Goal: Contribute content: Add original content to the website for others to see

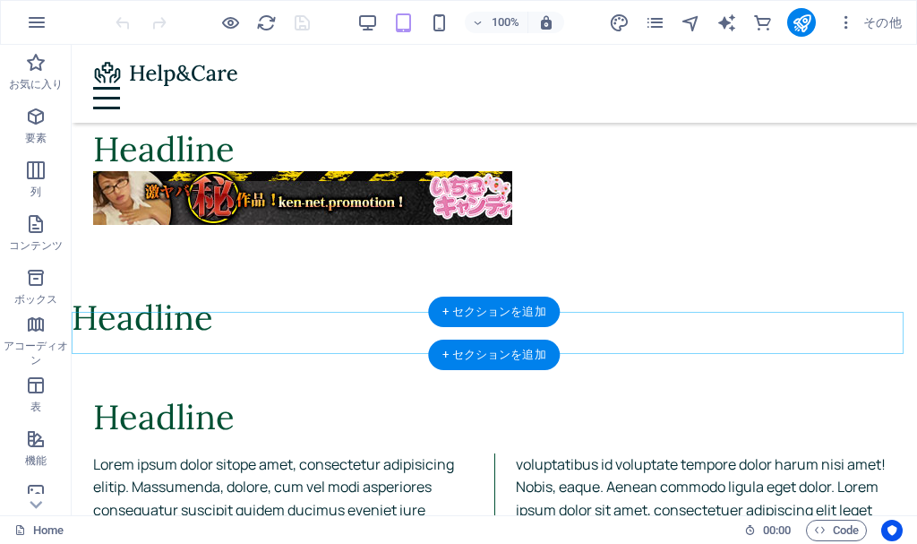
scroll to position [627, 0]
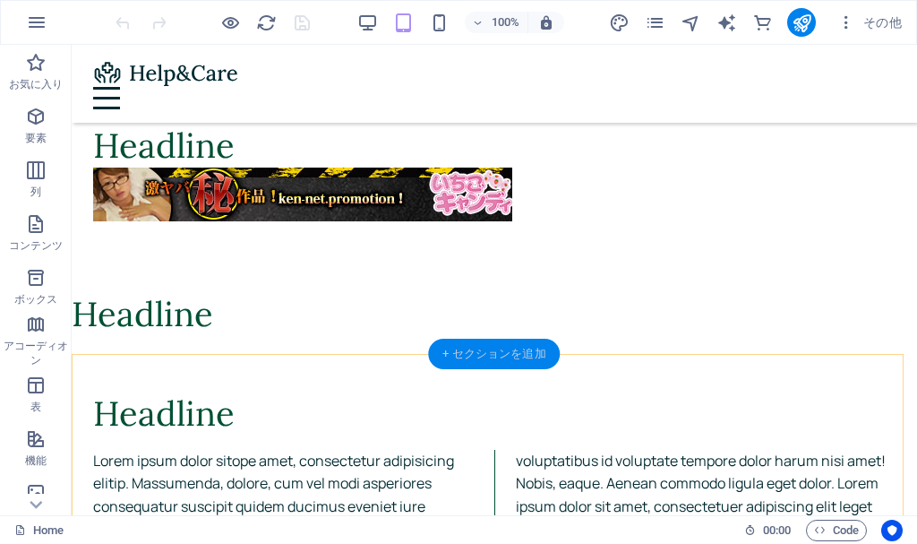
click at [511, 363] on div "+ セクションを追加" at bounding box center [494, 353] width 132 height 30
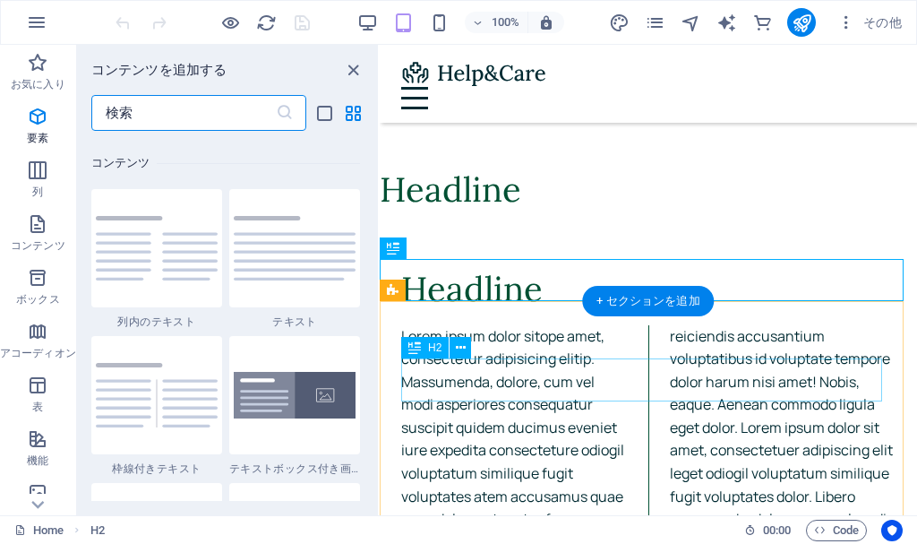
scroll to position [3133, 0]
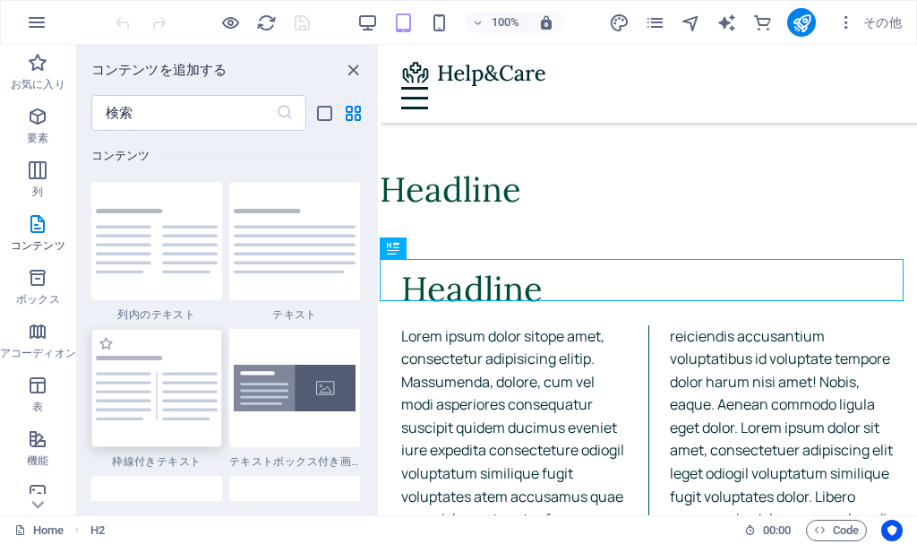
click at [133, 375] on img at bounding box center [157, 387] width 122 height 65
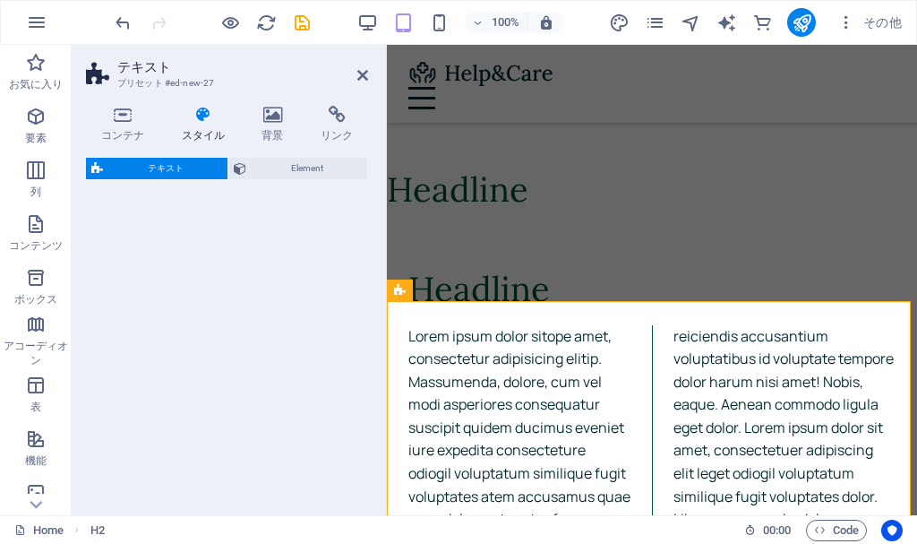
select select "rem"
select select "px"
select select "preset-text-v2-separator"
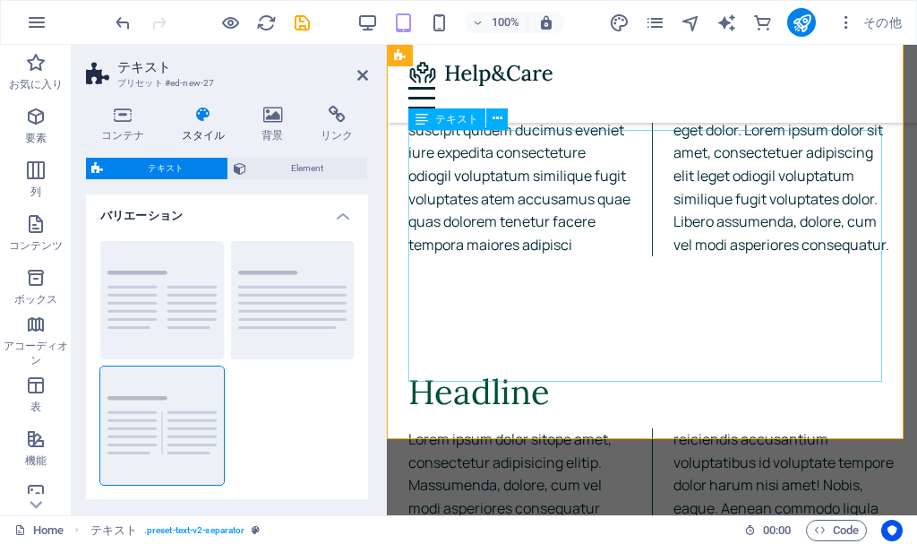
scroll to position [1074, 0]
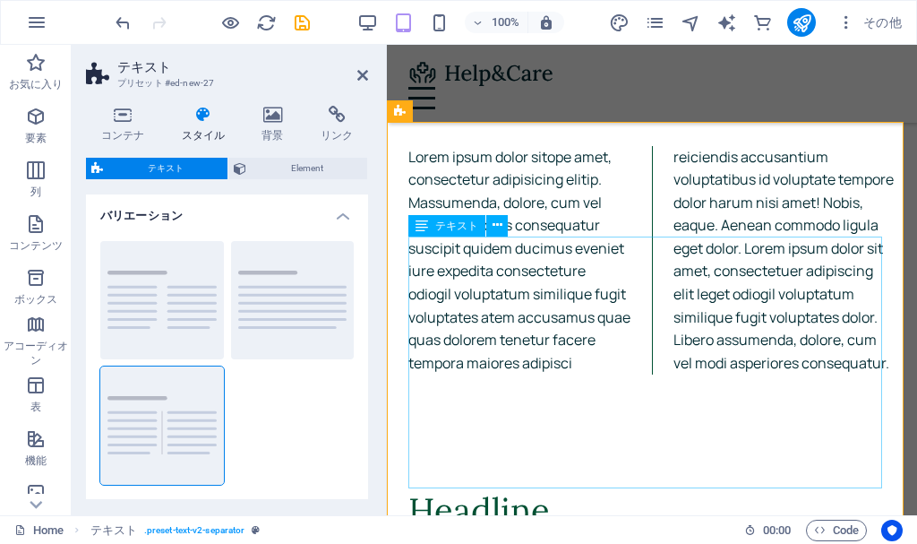
click at [505, 325] on div "Lorem ipsum dolor sitope amet, consectetur adipisicing elitip. Massumenda, dolo…" at bounding box center [651, 260] width 487 height 229
click at [499, 219] on icon at bounding box center [497, 225] width 10 height 19
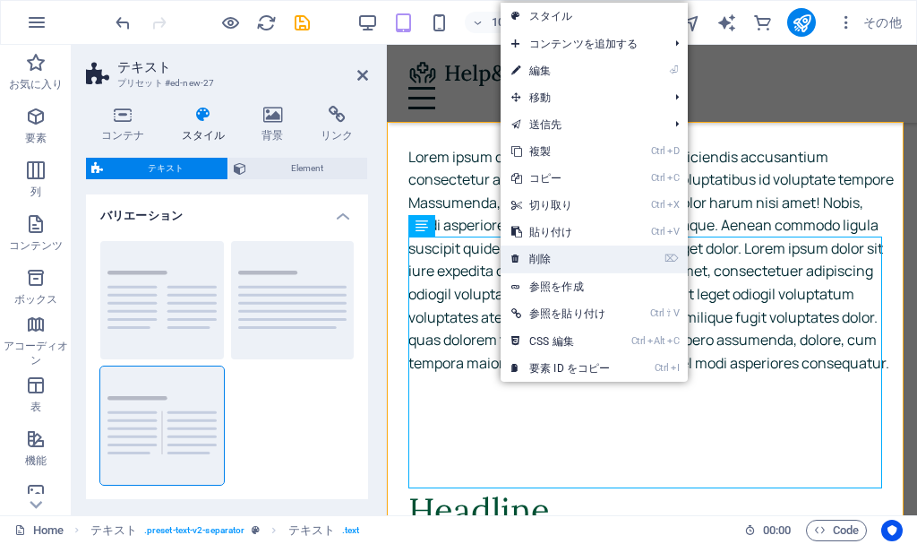
click at [517, 253] on icon at bounding box center [515, 258] width 9 height 27
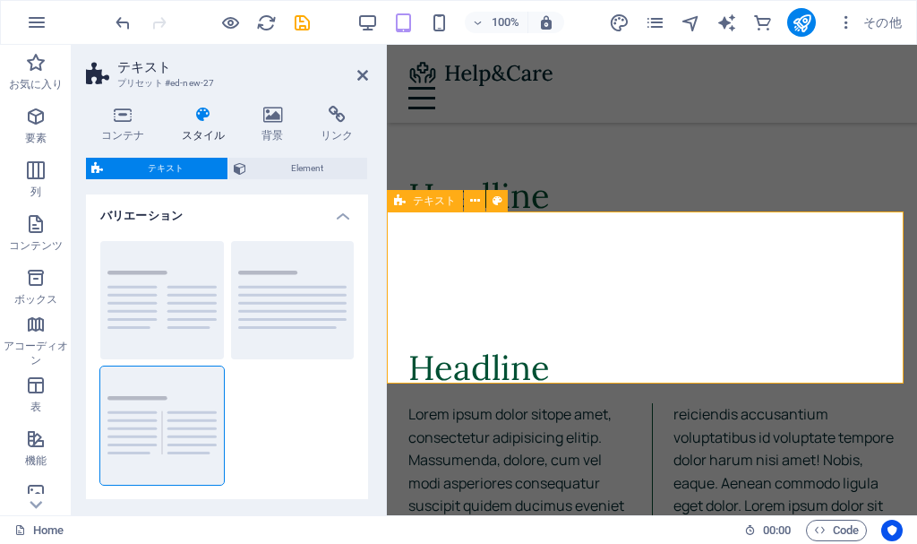
scroll to position [984, 0]
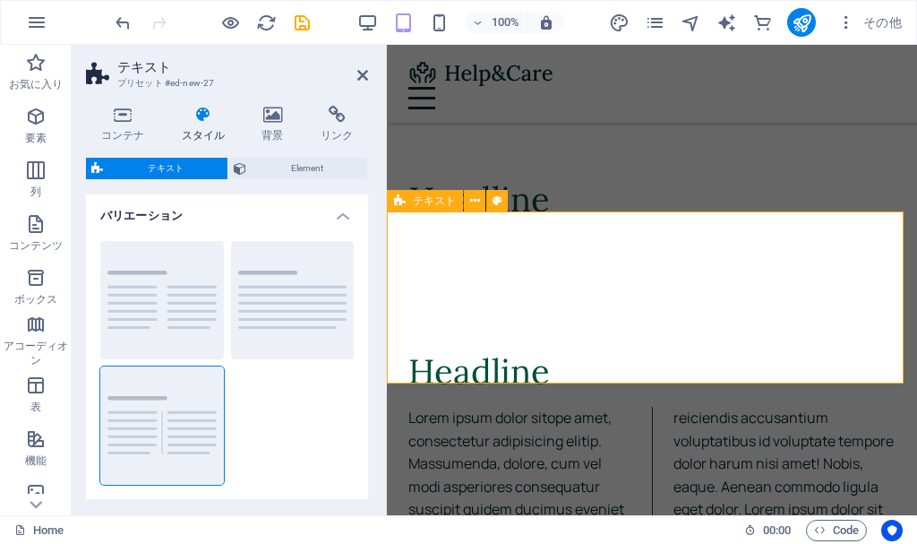
click at [519, 261] on div "Headline" at bounding box center [652, 207] width 530 height 172
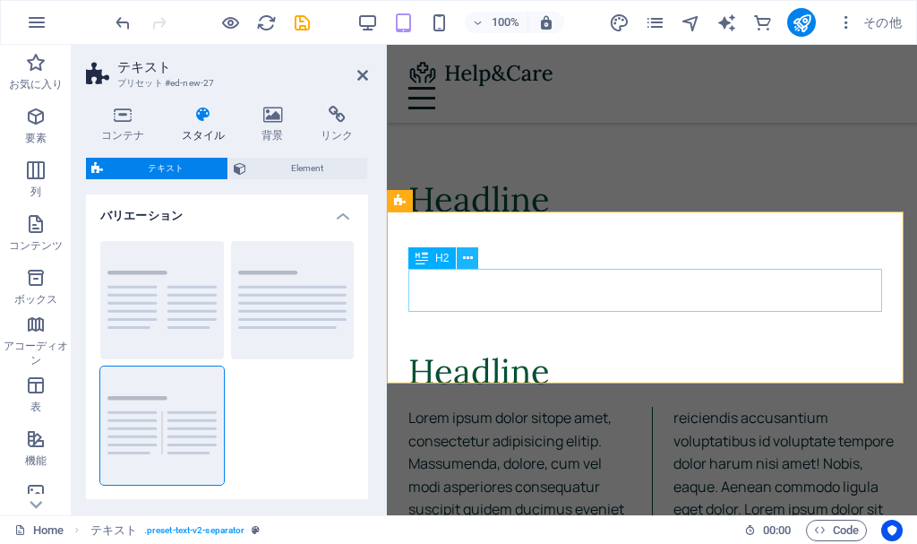
click at [467, 263] on icon at bounding box center [468, 258] width 10 height 19
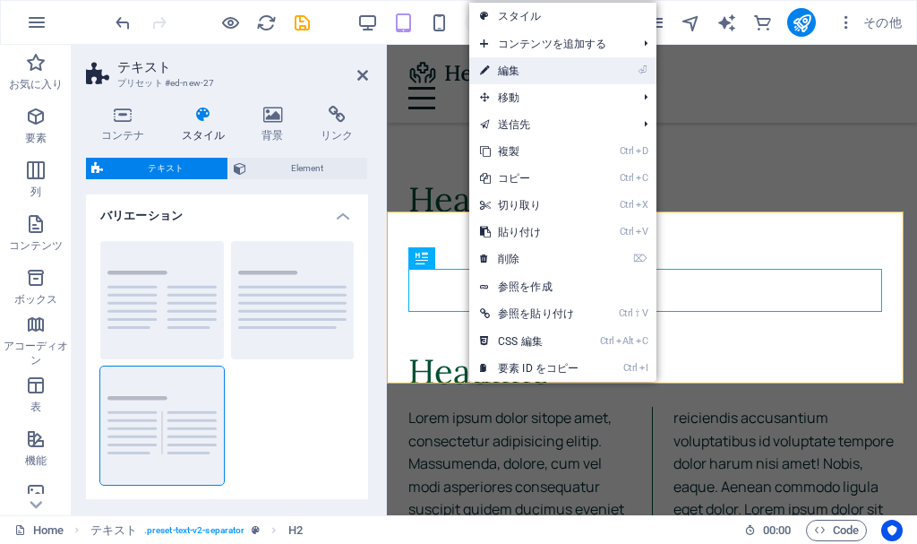
click at [528, 79] on link "⏎ 編集" at bounding box center [529, 70] width 120 height 27
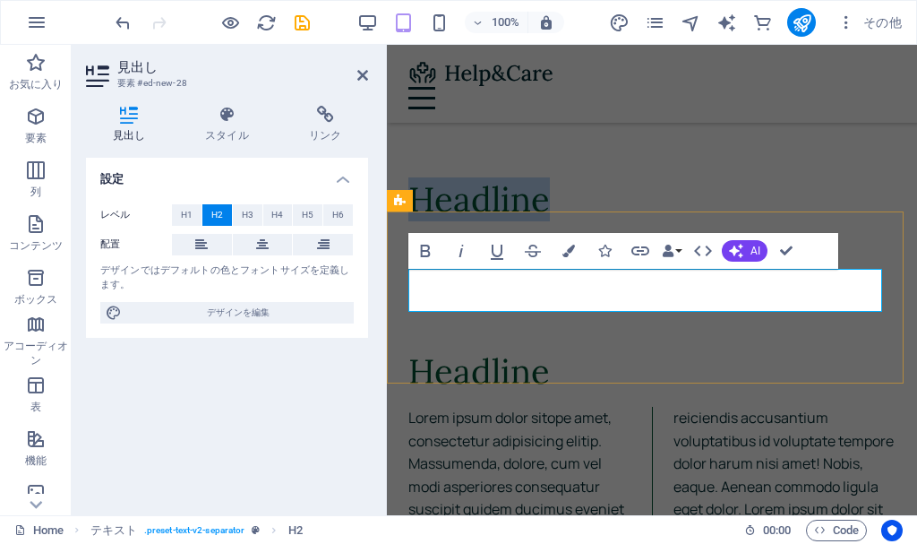
click at [579, 221] on h2 "Headline" at bounding box center [651, 199] width 487 height 43
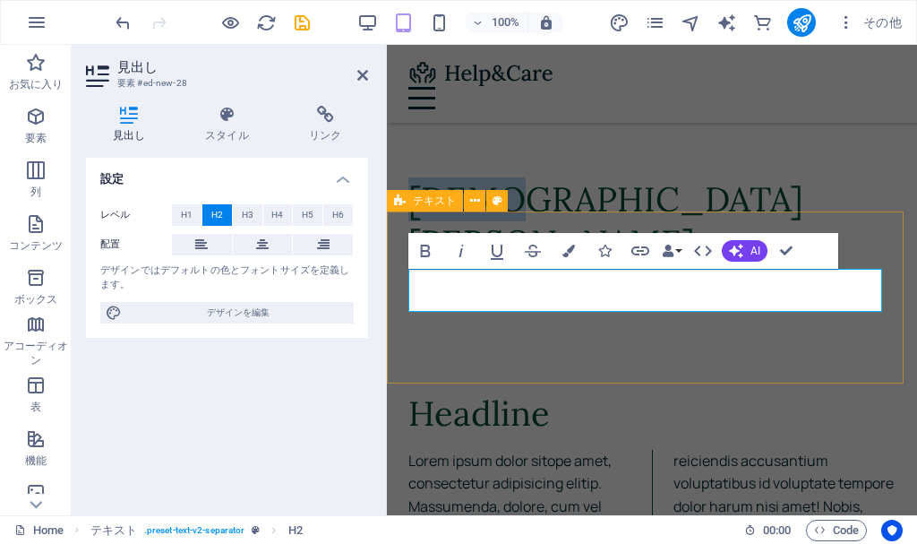
drag, startPoint x: 585, startPoint y: 299, endPoint x: 410, endPoint y: 278, distance: 175.8
click at [402, 314] on div "神宮寺ナオ" at bounding box center [652, 228] width 530 height 214
click at [424, 257] on icon "button" at bounding box center [426, 250] width 10 height 13
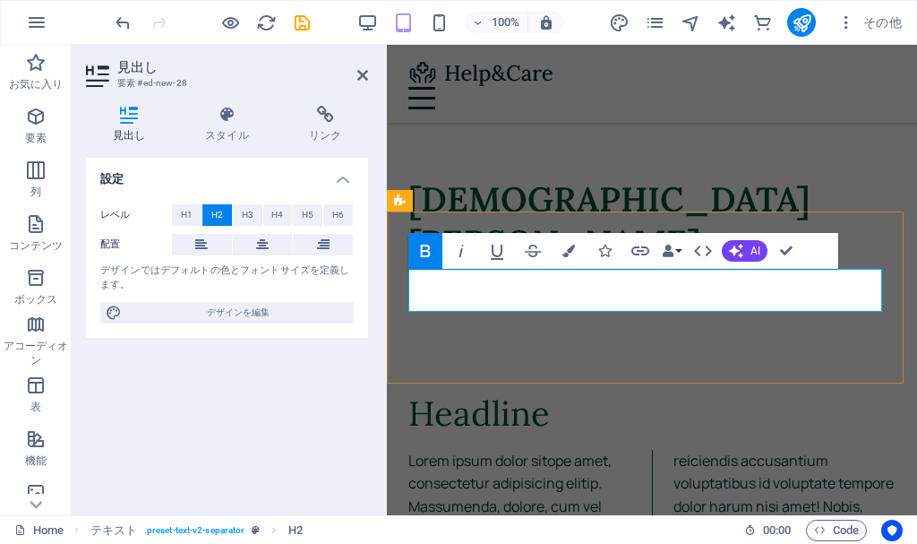
click at [610, 263] on h2 "神宮寺ナオ" at bounding box center [651, 220] width 487 height 85
drag, startPoint x: 607, startPoint y: 295, endPoint x: 427, endPoint y: 288, distance: 180.1
click at [423, 263] on h2 "神宮寺ナオ" at bounding box center [651, 220] width 487 height 85
click at [575, 248] on button "Colors" at bounding box center [569, 251] width 34 height 36
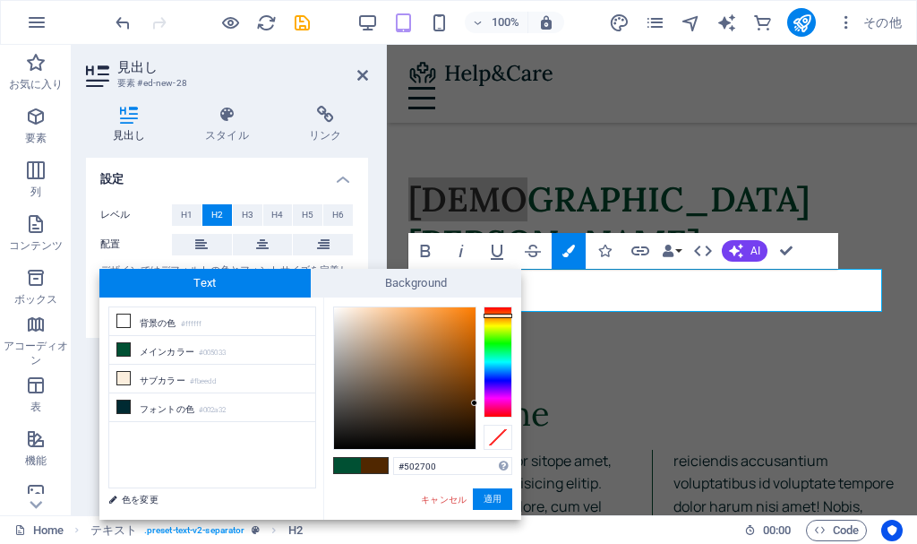
click at [498, 315] on div at bounding box center [498, 361] width 29 height 111
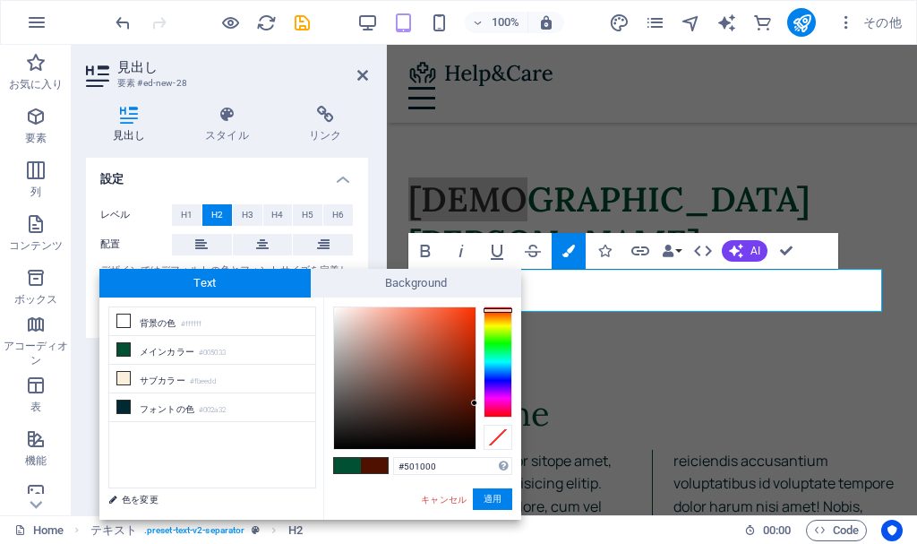
click at [500, 310] on div at bounding box center [498, 361] width 29 height 111
type input "#ed3c11"
click at [465, 316] on div at bounding box center [404, 377] width 141 height 141
click at [479, 493] on button "適用" at bounding box center [492, 498] width 39 height 21
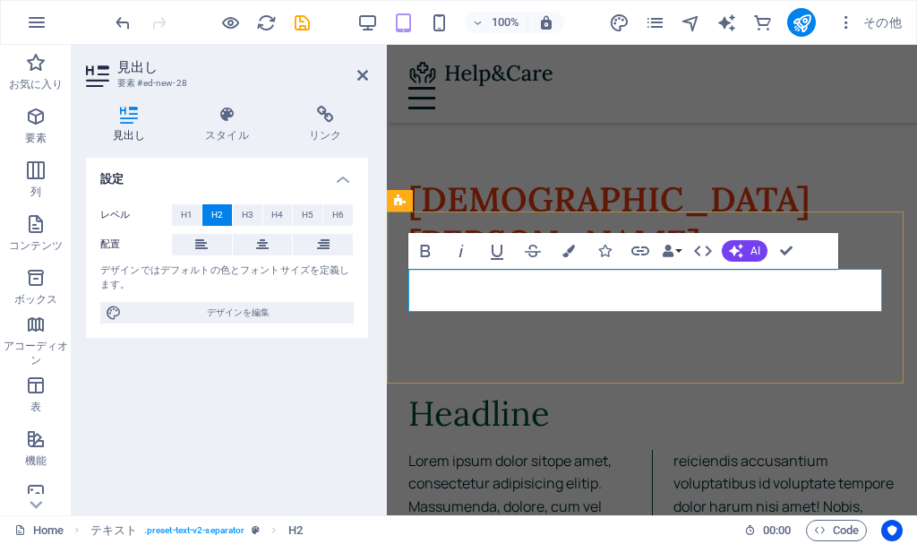
click at [669, 263] on h2 "神宮寺ナオ" at bounding box center [651, 220] width 487 height 85
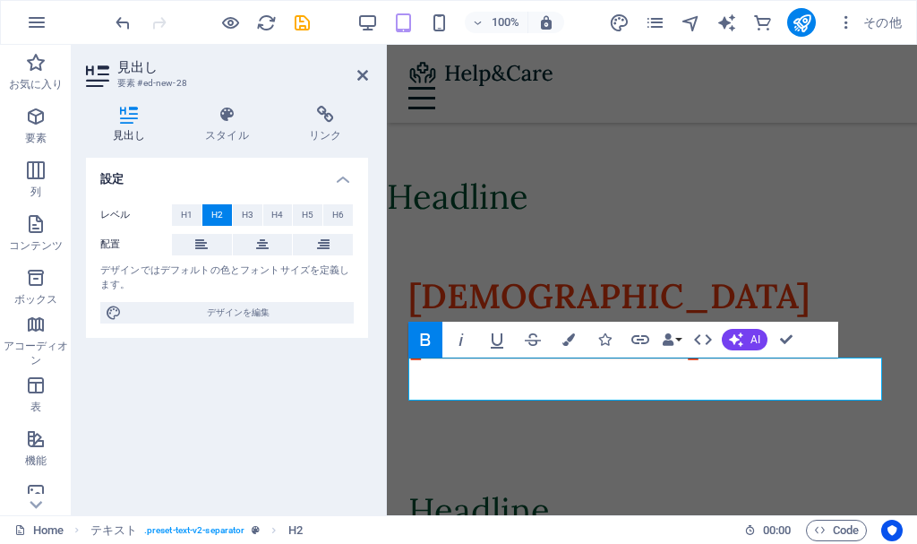
scroll to position [895, 0]
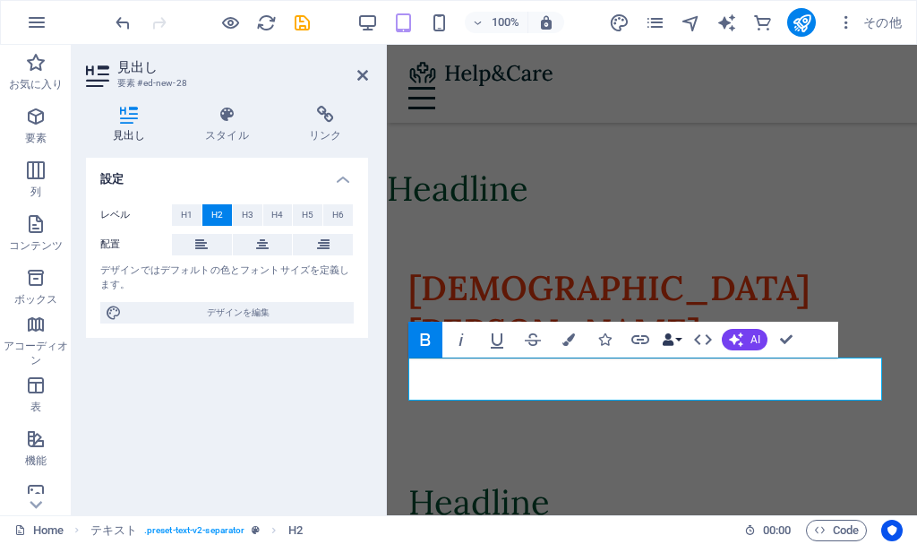
click at [666, 338] on icon "button" at bounding box center [668, 339] width 13 height 13
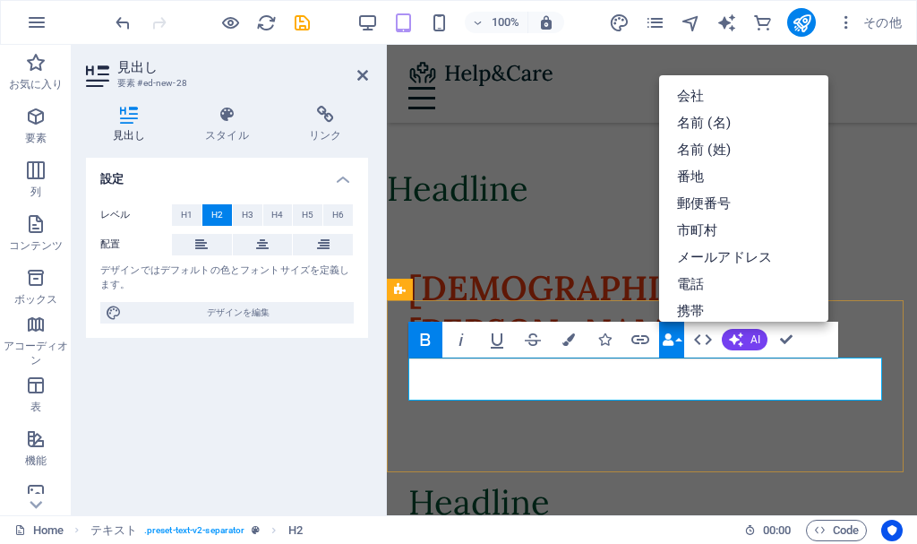
click at [671, 352] on h2 "神宮寺ナオ" at bounding box center [651, 309] width 487 height 85
click at [698, 335] on icon "button" at bounding box center [702, 339] width 21 height 21
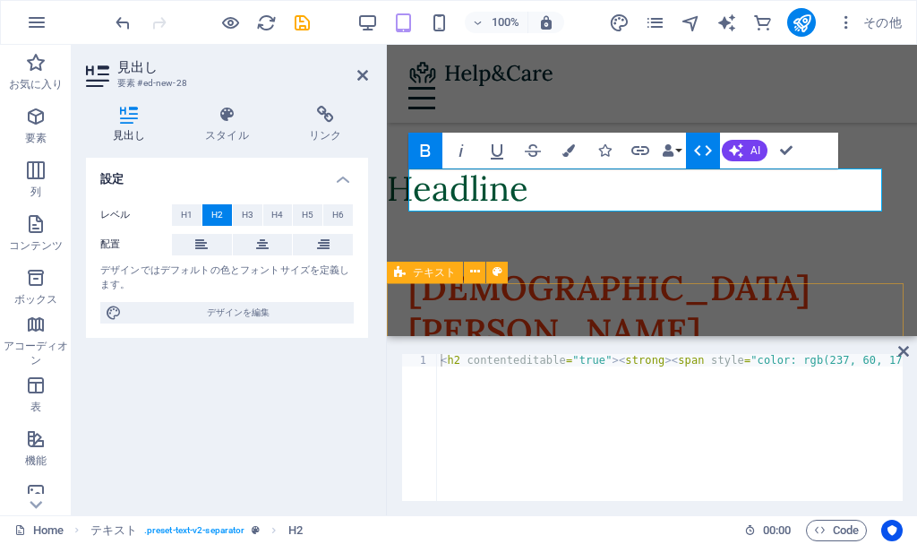
scroll to position [1084, 0]
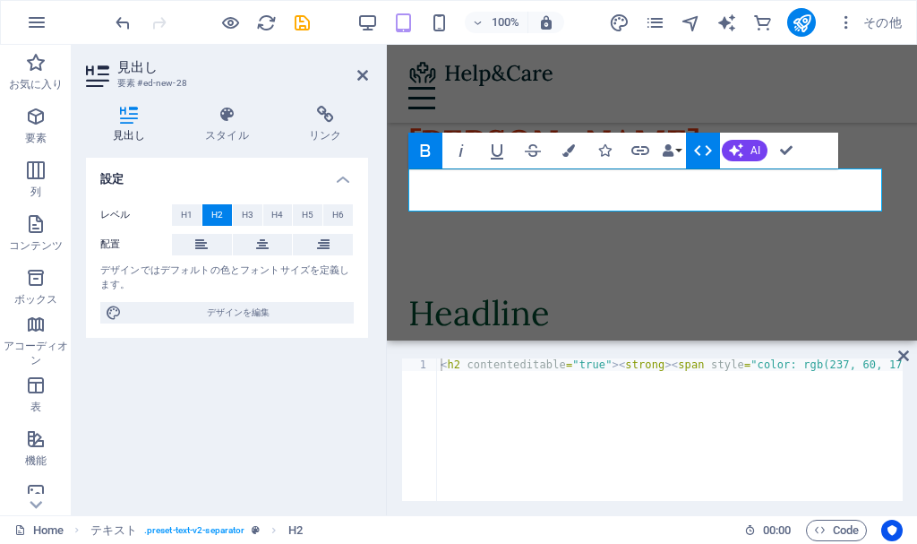
drag, startPoint x: 698, startPoint y: 337, endPoint x: 311, endPoint y: 293, distance: 389.3
click at [698, 338] on div "H2 コンテナ コンテナ コンテナ コンテナ 不均等な列 コンテナ 不均等な列 コンテナ テキスト メニューバー コンテナ プレースホルダ コンテナ テキスト…" at bounding box center [652, 280] width 530 height 470
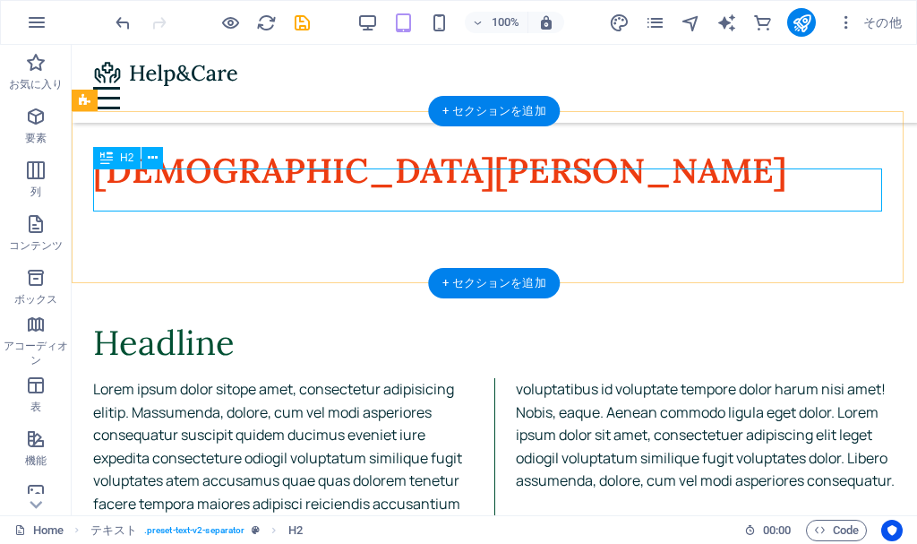
click at [521, 193] on div "神宮寺ナオ" at bounding box center [494, 171] width 802 height 43
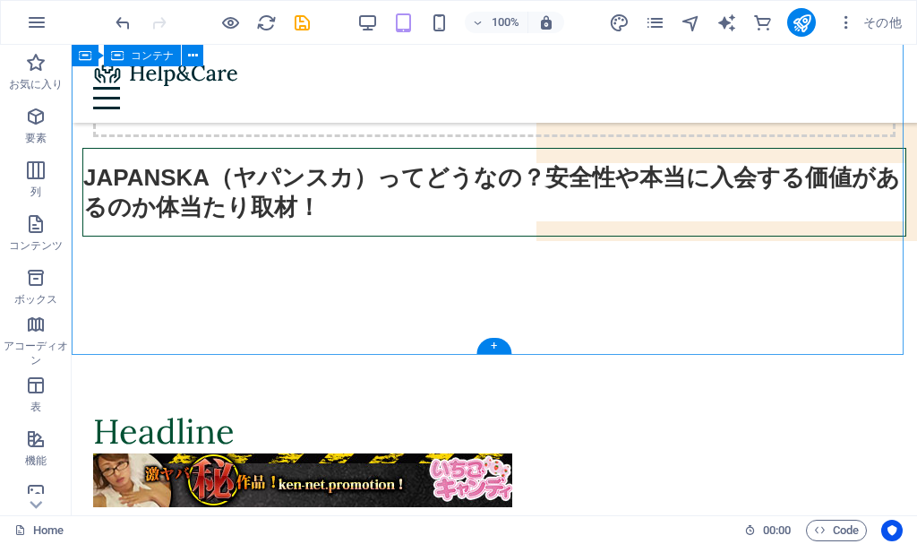
scroll to position [332, 0]
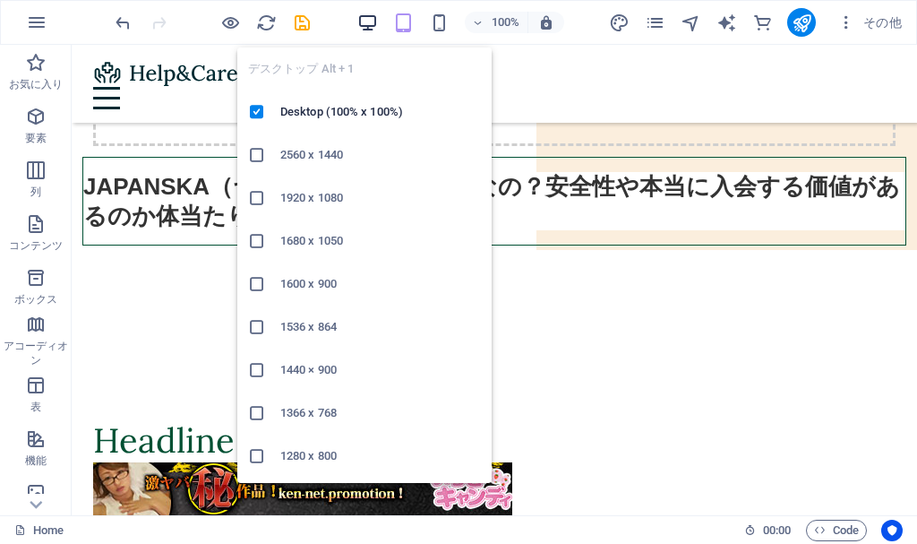
click at [372, 27] on icon "button" at bounding box center [367, 23] width 21 height 21
click at [374, 24] on icon "button" at bounding box center [367, 23] width 21 height 21
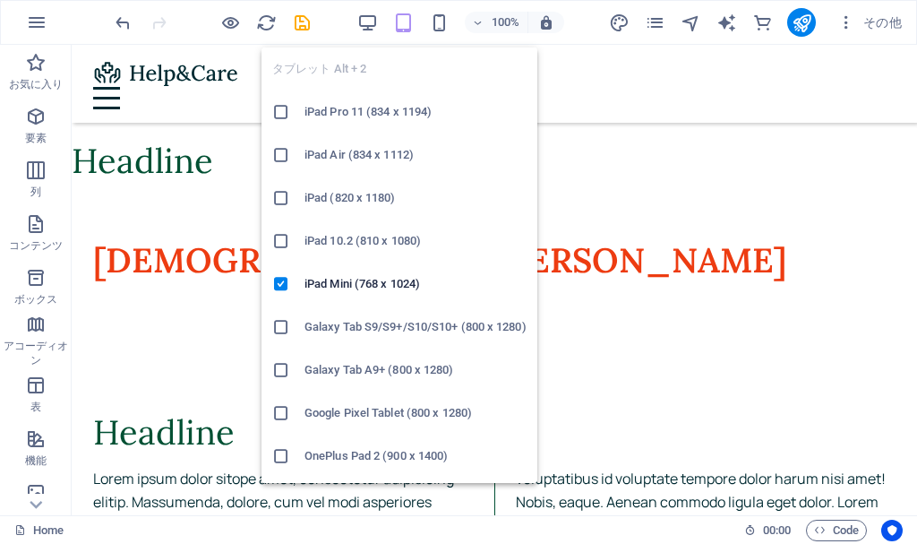
click at [398, 26] on icon "button" at bounding box center [403, 23] width 21 height 21
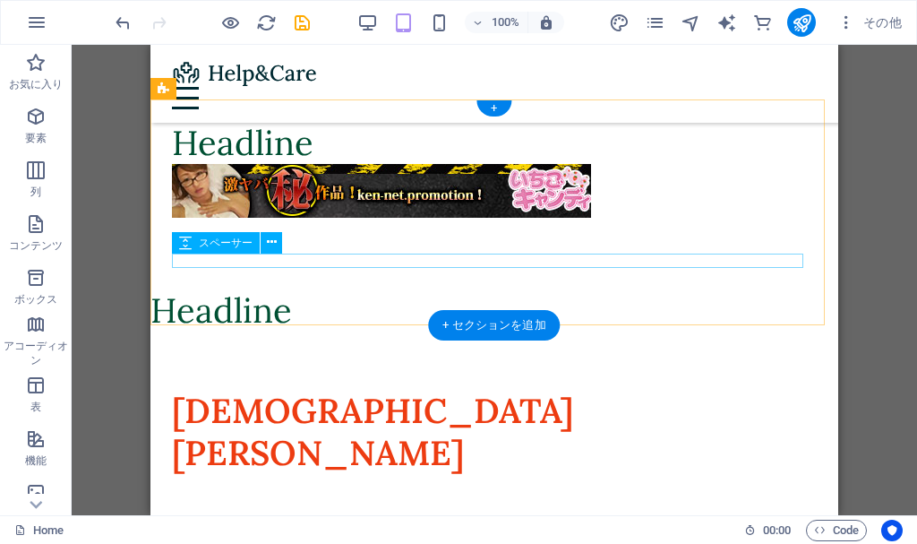
scroll to position [762, 0]
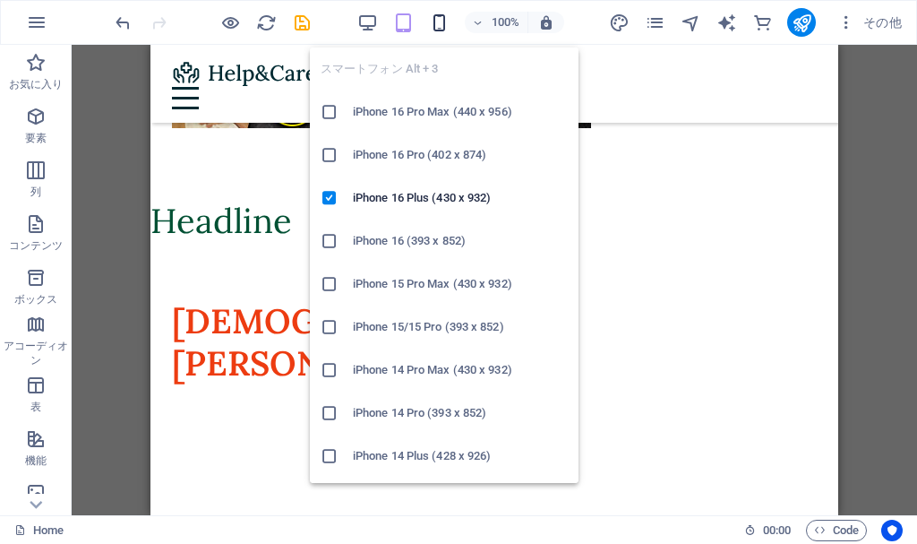
click at [444, 31] on icon "button" at bounding box center [439, 23] width 21 height 21
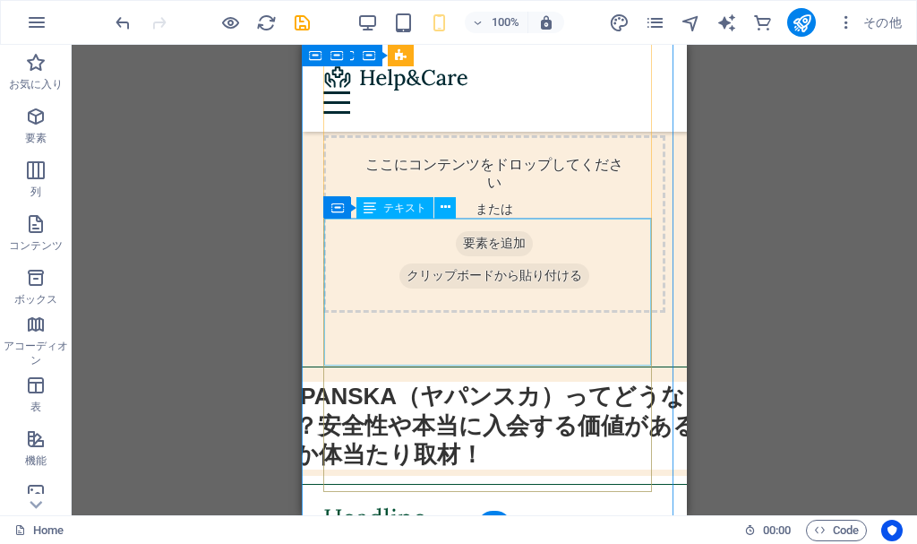
scroll to position [323, 0]
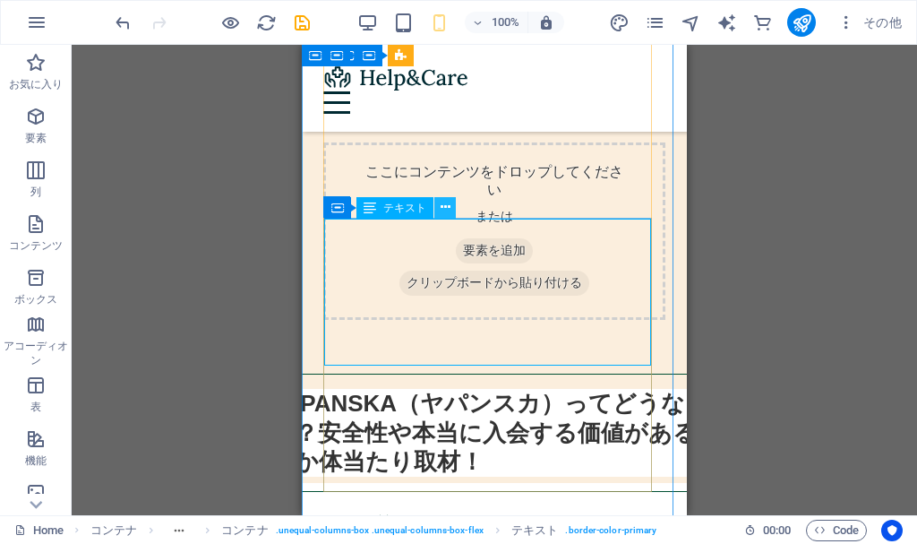
click at [452, 206] on button at bounding box center [444, 207] width 21 height 21
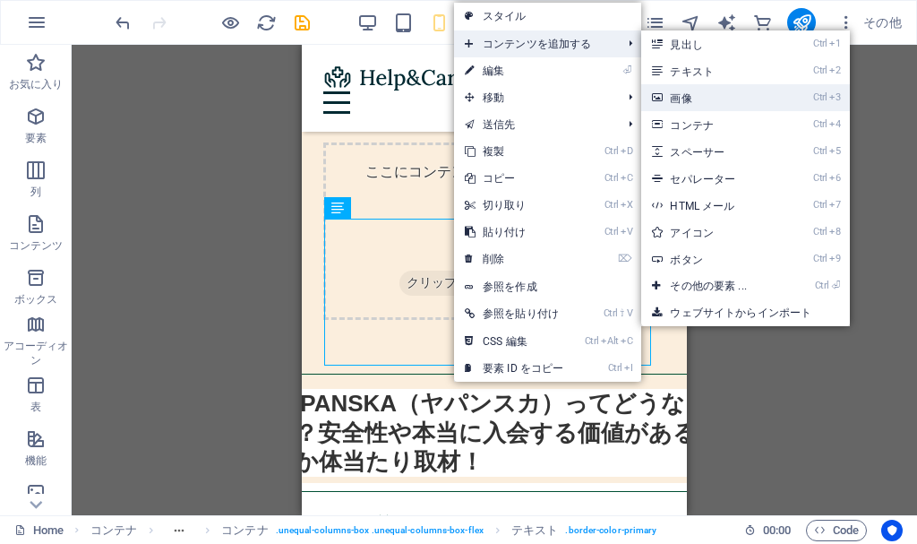
click at [687, 91] on link "Ctrl 3 画像" at bounding box center [711, 97] width 141 height 27
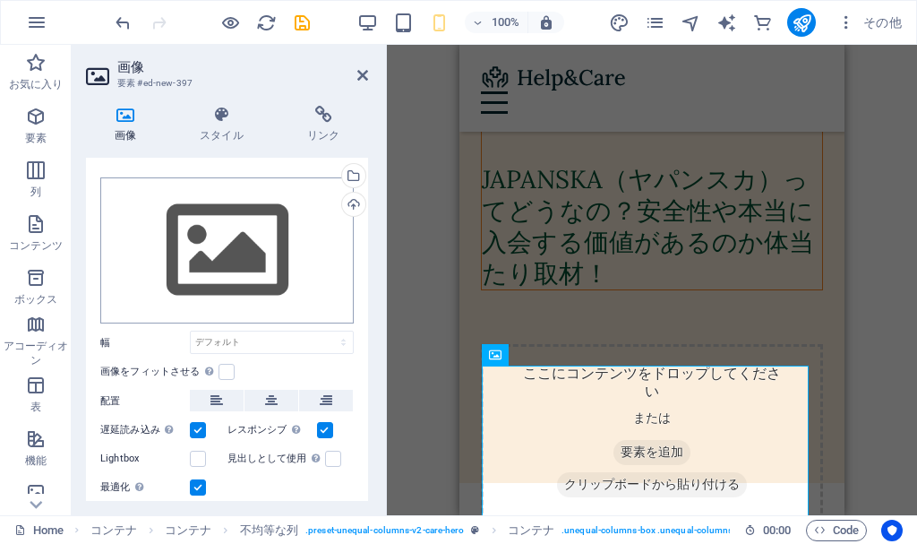
scroll to position [0, 0]
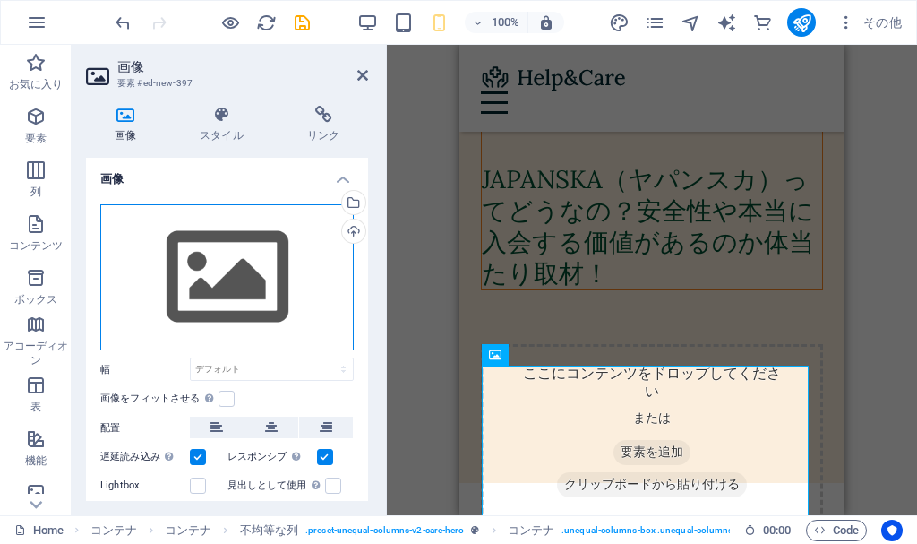
click at [233, 269] on div "ここにファイルをドラッグするか、クリックしてファイルを選択するか、 ［ファイル］または無料のストック写真・動画からファイルを選択 してください。" at bounding box center [226, 277] width 253 height 147
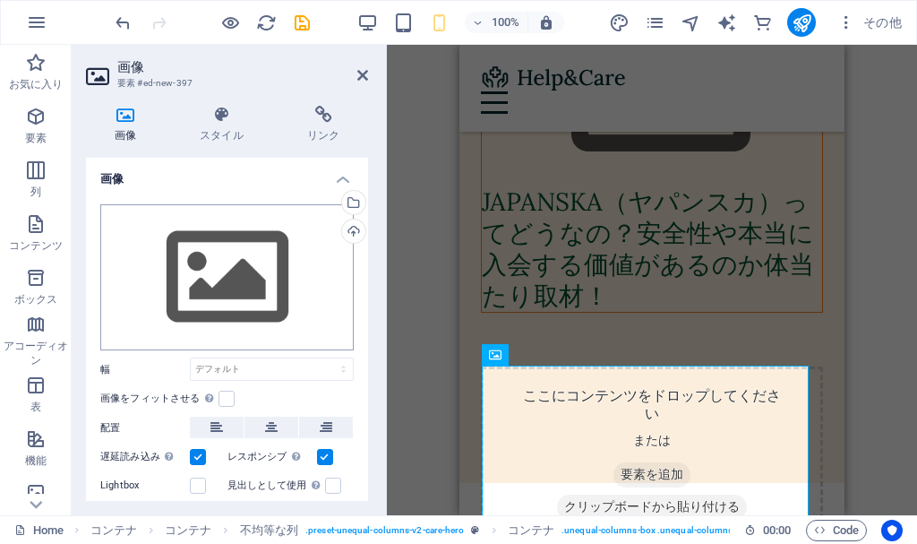
scroll to position [2236, 0]
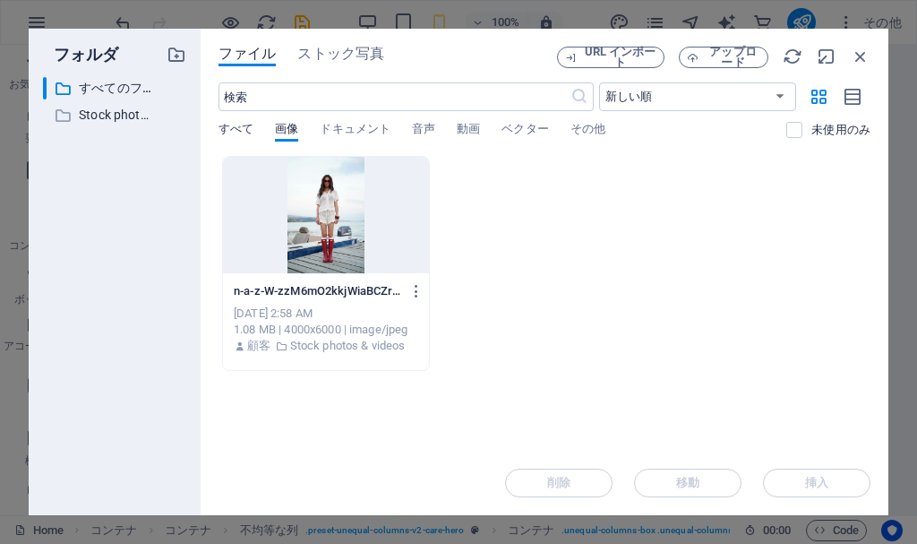
click at [236, 133] on span "すべて" at bounding box center [235, 130] width 35 height 25
click at [281, 130] on span "画像" at bounding box center [286, 130] width 23 height 25
click at [338, 127] on span "ドキュメント" at bounding box center [355, 130] width 71 height 25
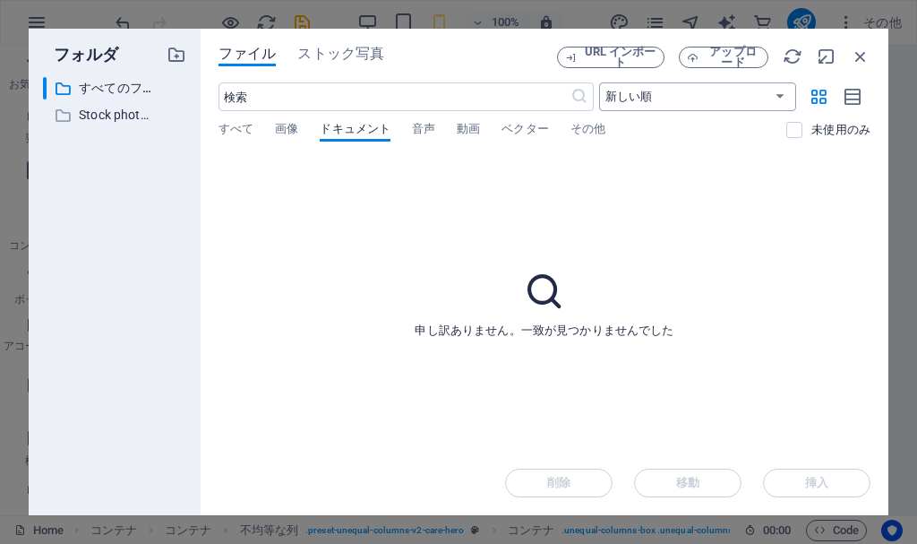
click at [654, 101] on select "新しい順 古い順 名前 (A-Z) 名前 (Z-A) サイズ (0-9) サイズ (9-0) 解像度 (0-9) 解像度 (9-0)" at bounding box center [697, 96] width 197 height 29
click at [282, 124] on span "画像" at bounding box center [286, 130] width 23 height 25
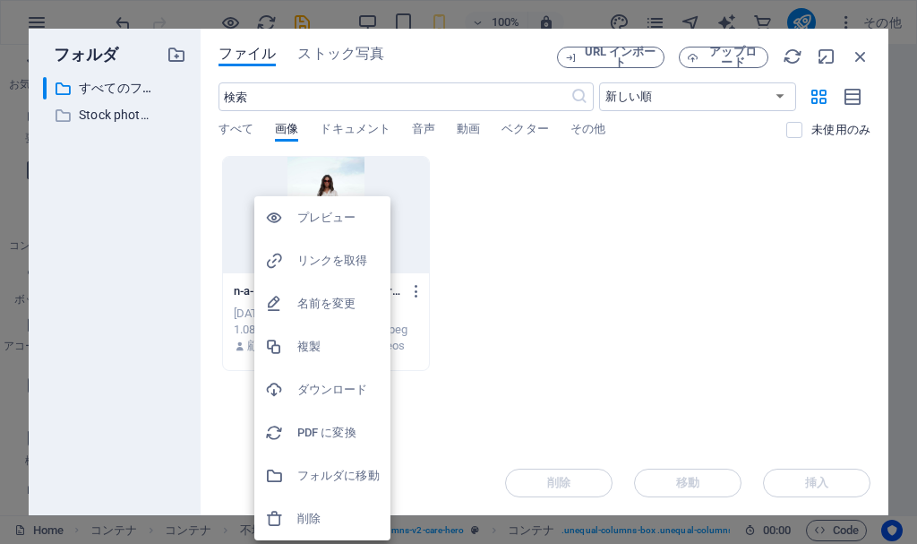
click at [351, 210] on h6 "プレビュー" at bounding box center [338, 217] width 82 height 21
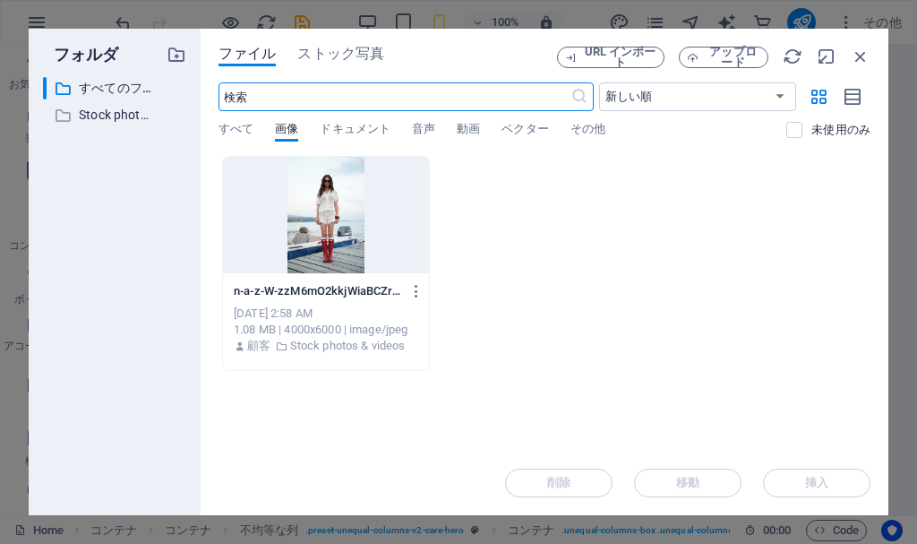
click at [244, 94] on input "text" at bounding box center [394, 96] width 352 height 29
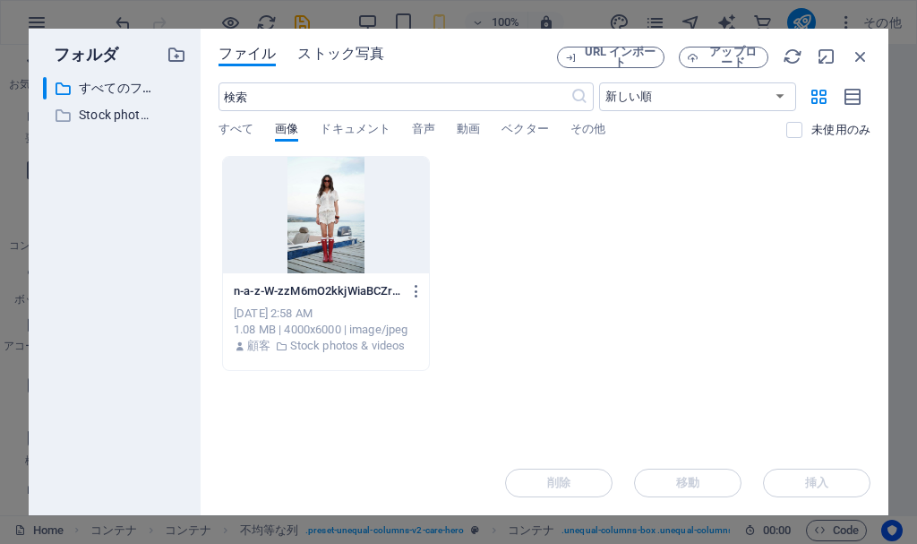
click at [349, 52] on span "ストック写真" at bounding box center [340, 53] width 87 height 21
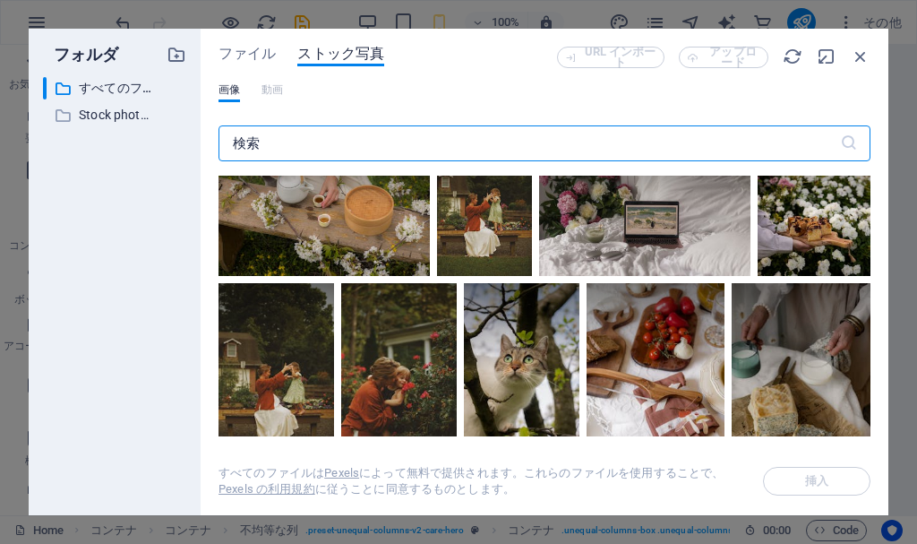
scroll to position [6895, 0]
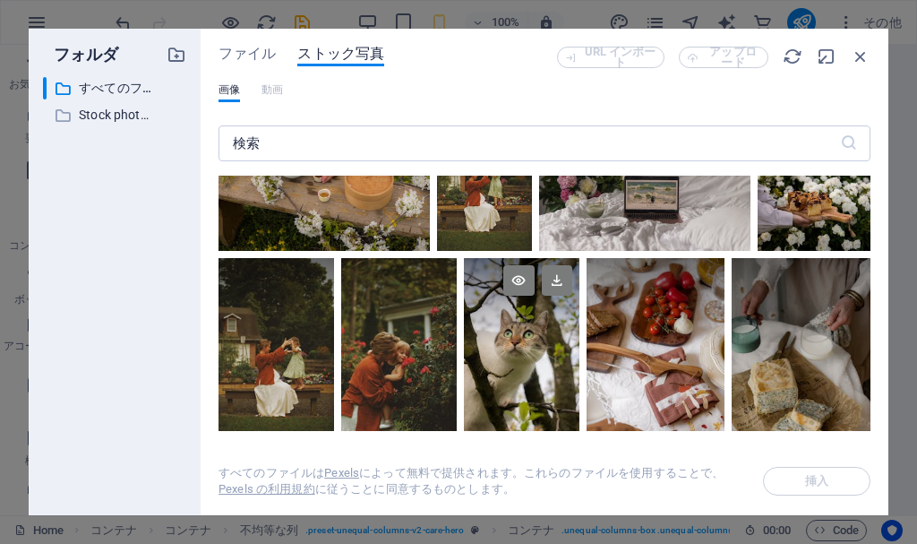
click at [475, 322] on div at bounding box center [522, 344] width 116 height 173
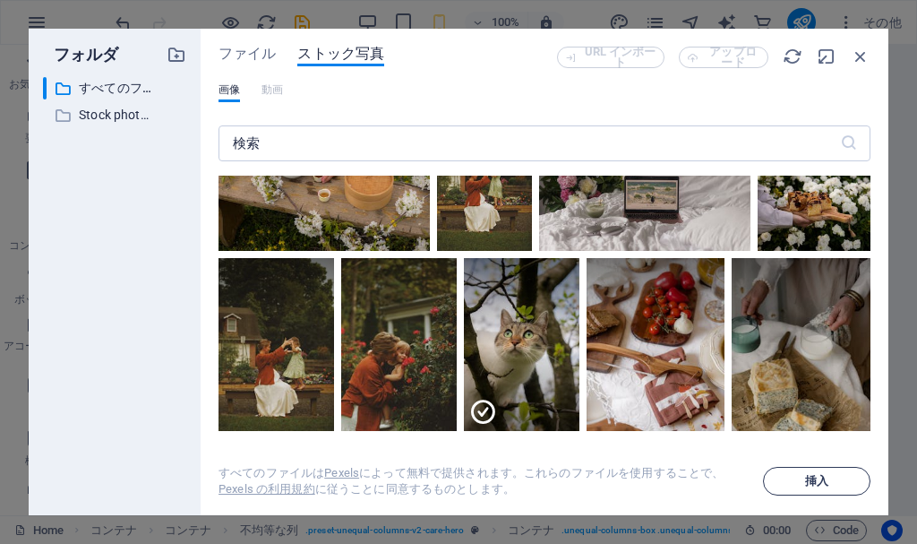
click at [791, 483] on span "挿入" at bounding box center [816, 480] width 91 height 11
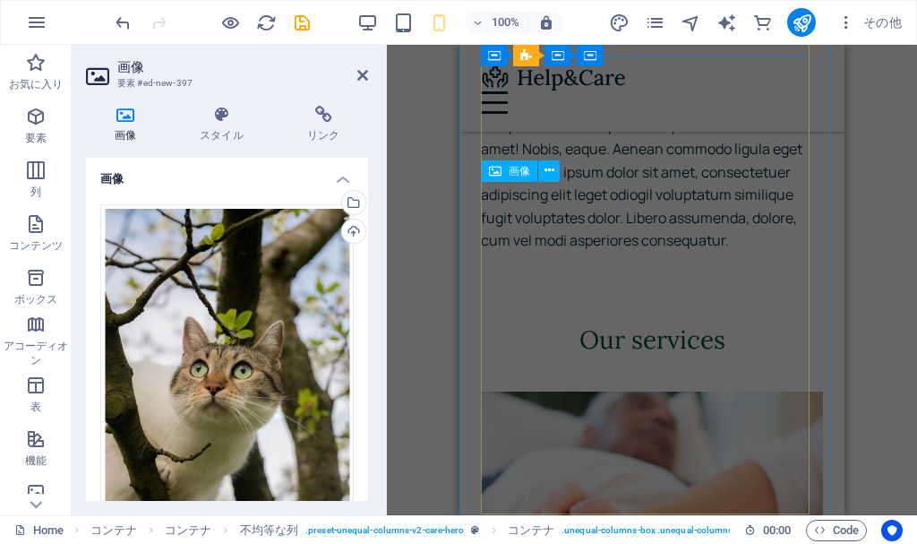
scroll to position [507, 0]
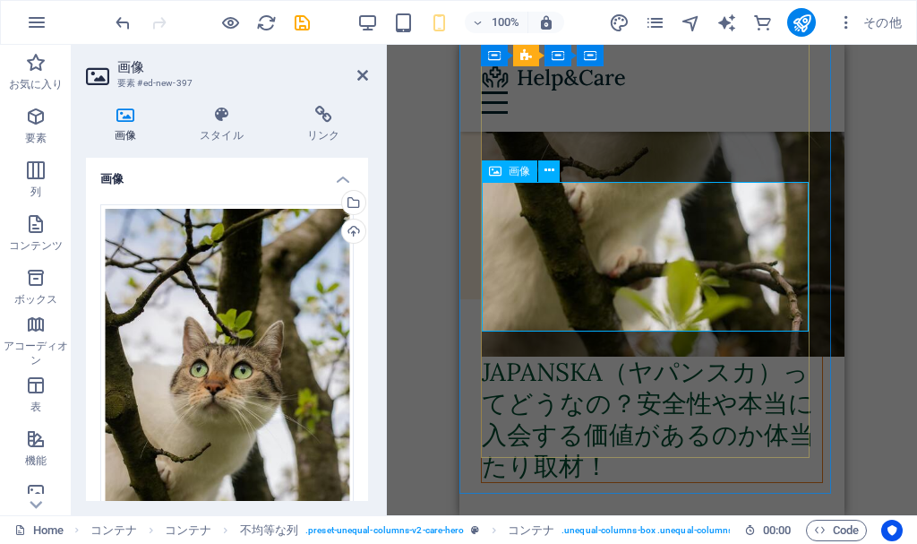
click at [594, 286] on figure at bounding box center [652, 68] width 340 height 578
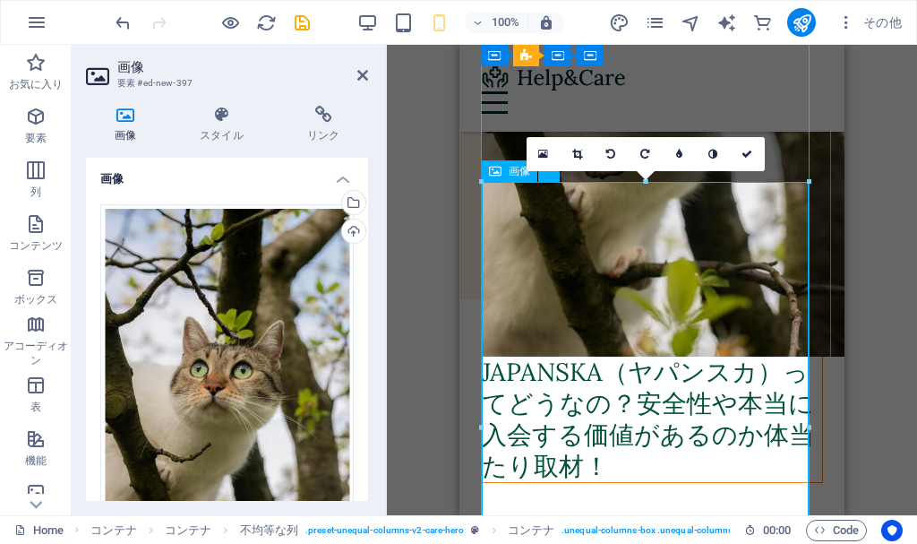
click at [518, 299] on figure at bounding box center [652, 68] width 340 height 578
click at [745, 353] on figure at bounding box center [652, 68] width 340 height 578
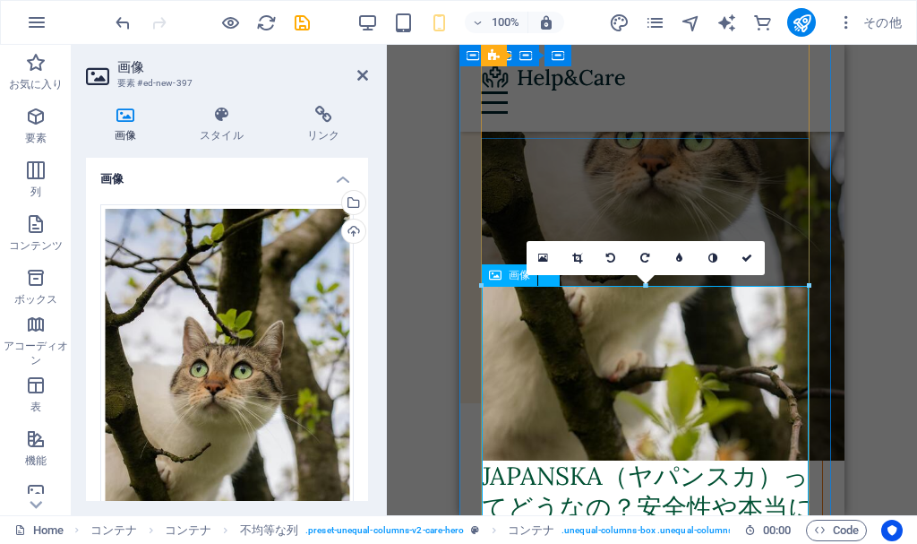
scroll to position [59, 0]
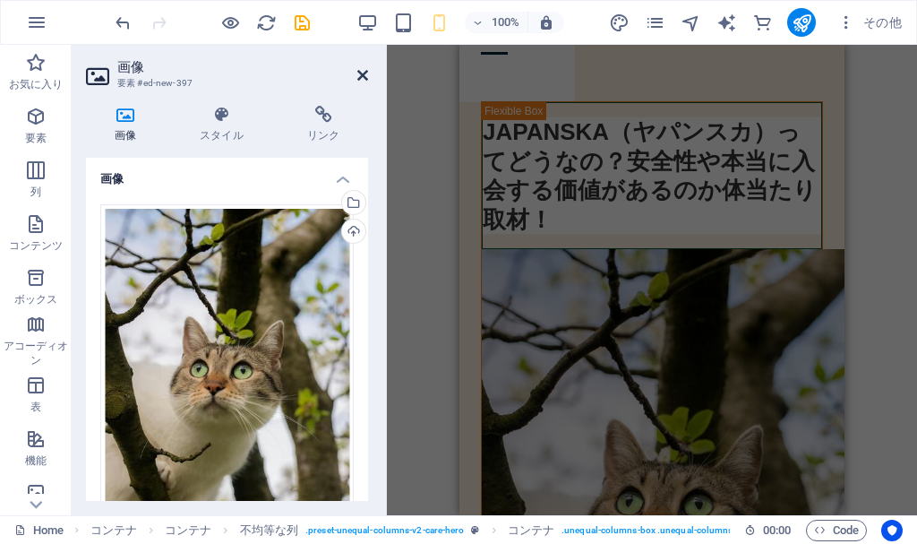
click at [365, 81] on icon at bounding box center [362, 75] width 11 height 14
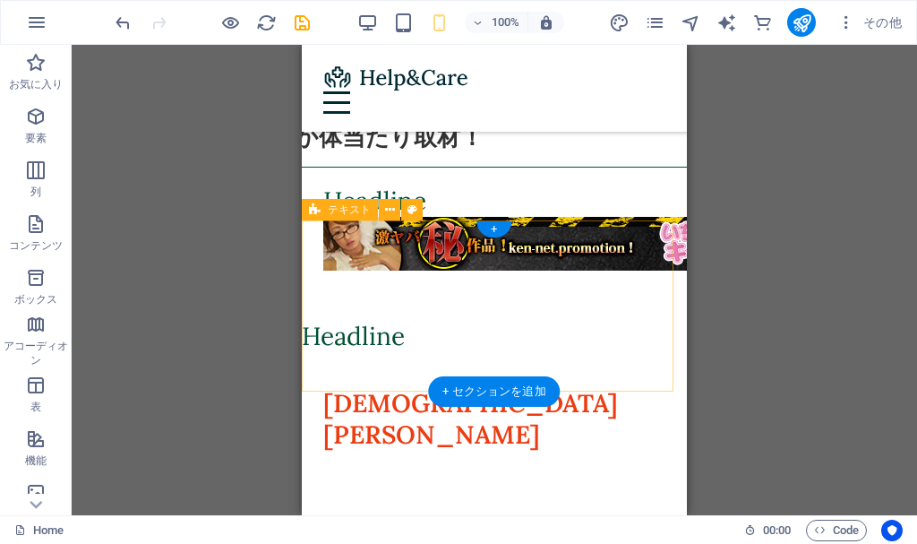
scroll to position [1288, 0]
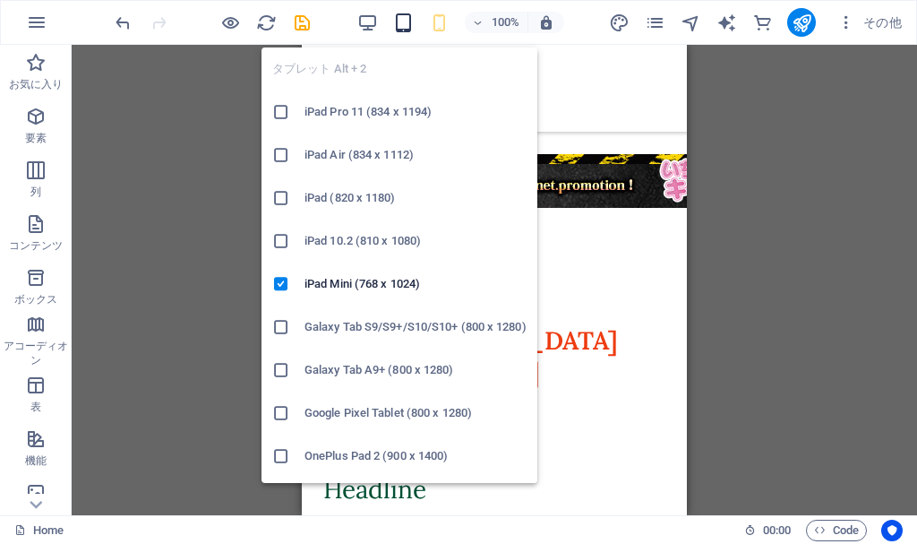
click at [397, 21] on icon "button" at bounding box center [403, 23] width 21 height 21
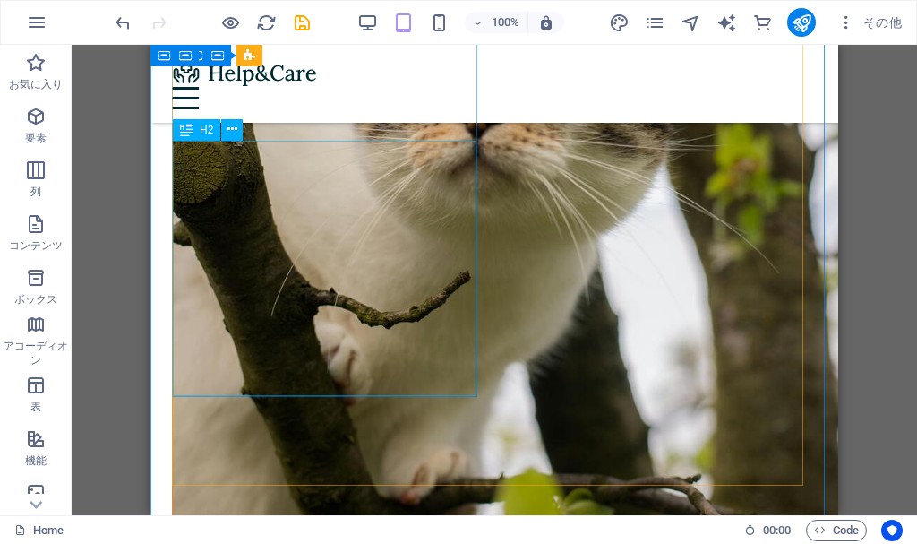
scroll to position [627, 0]
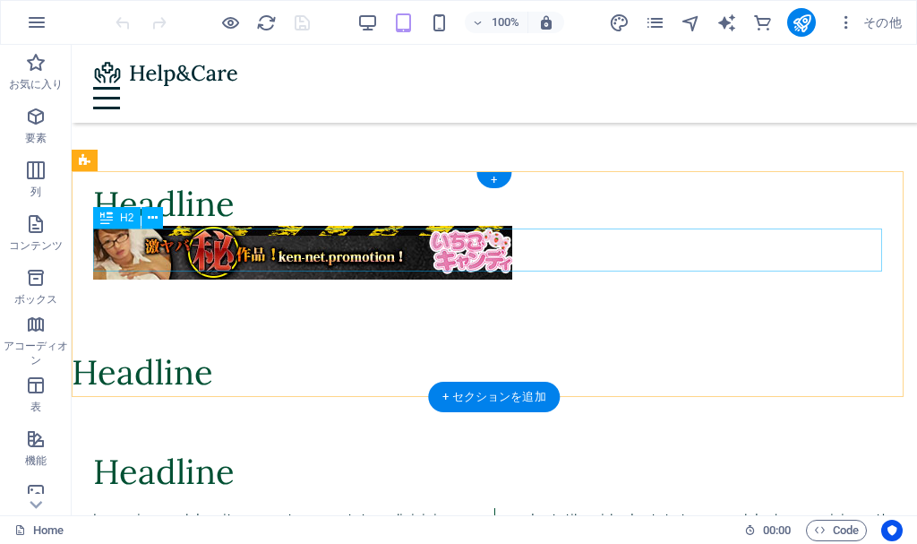
scroll to position [537, 0]
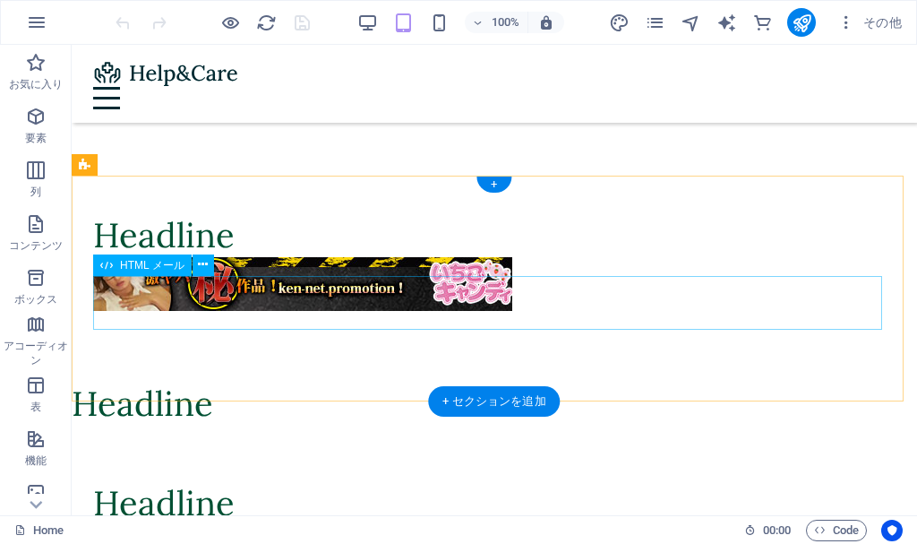
click at [278, 311] on div at bounding box center [494, 284] width 802 height 54
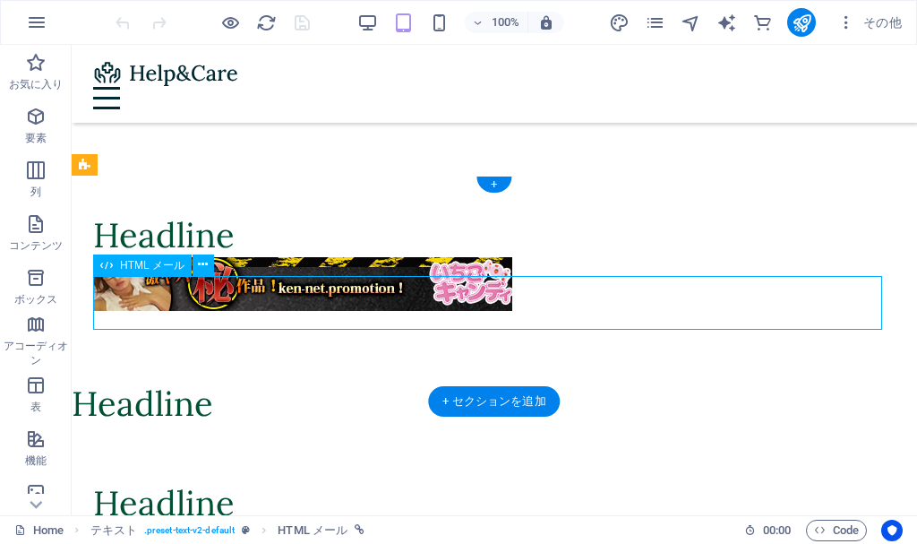
click at [262, 289] on div at bounding box center [494, 284] width 802 height 54
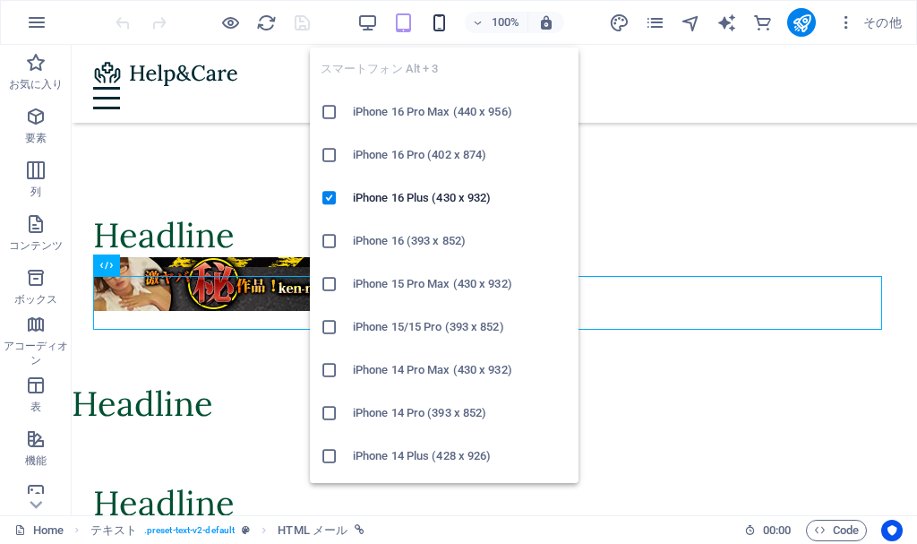
click at [438, 13] on icon "button" at bounding box center [439, 23] width 21 height 21
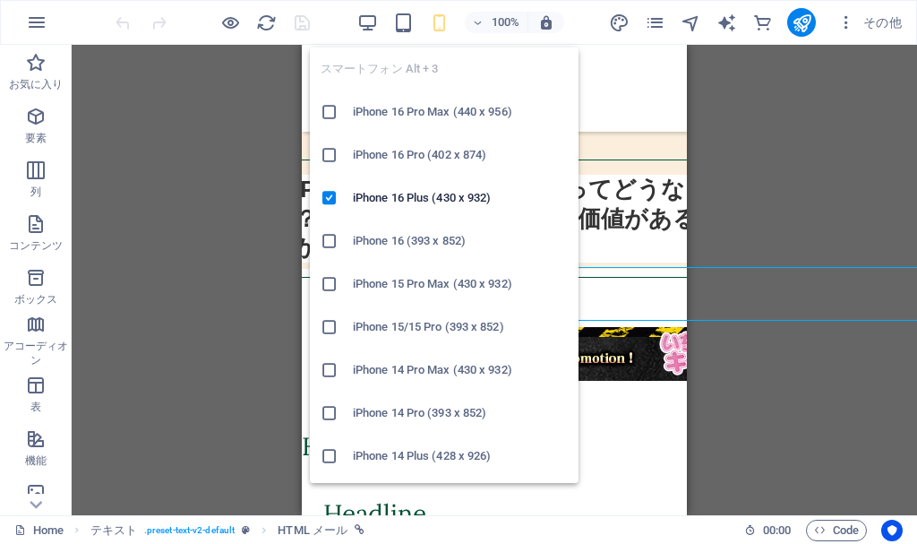
scroll to position [546, 0]
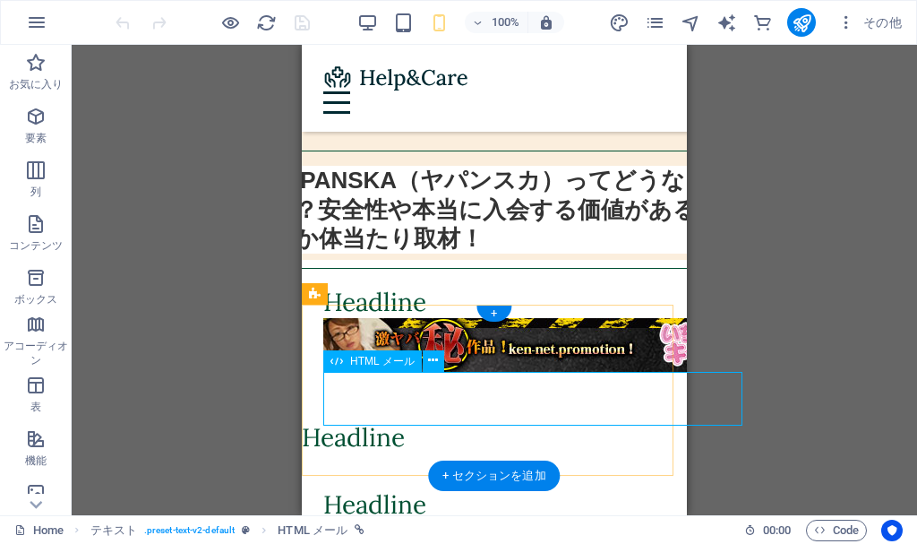
click at [554, 372] on div at bounding box center [494, 345] width 342 height 54
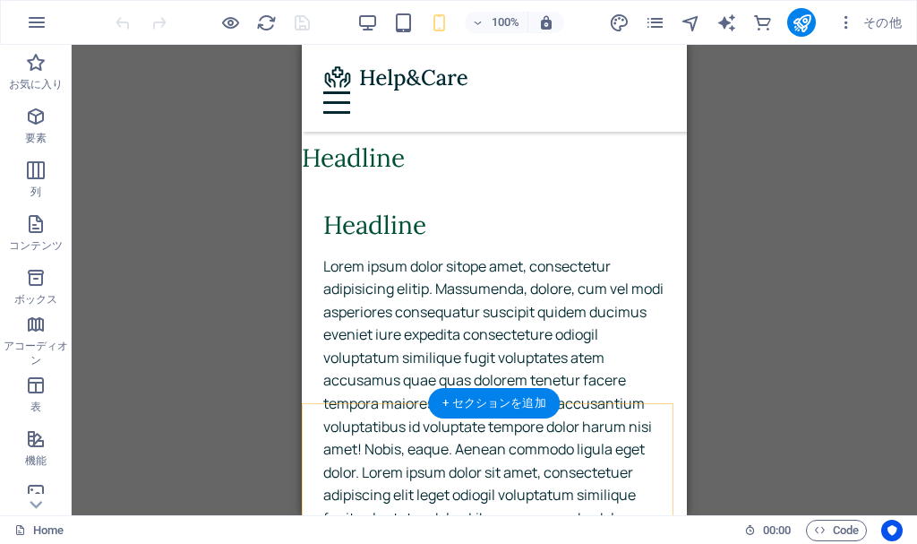
scroll to position [636, 0]
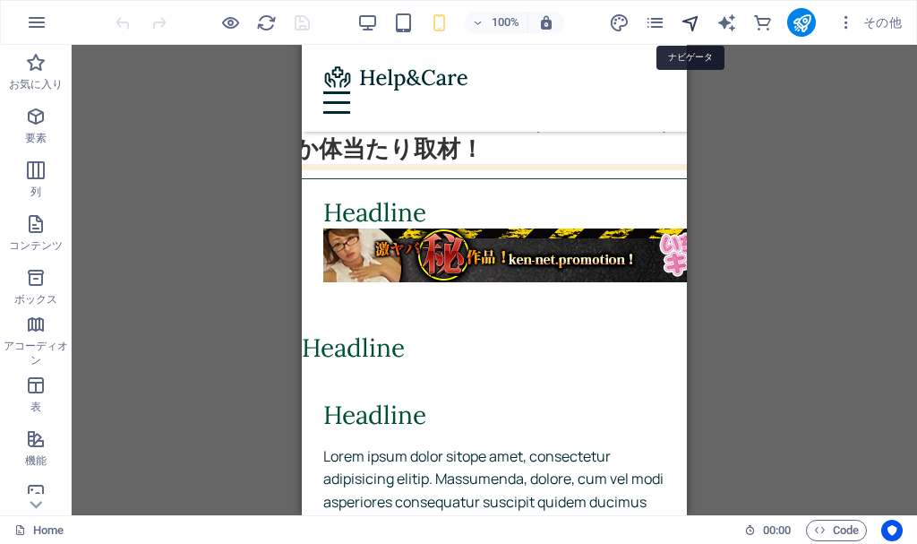
click at [685, 21] on icon "navigator" at bounding box center [691, 23] width 21 height 21
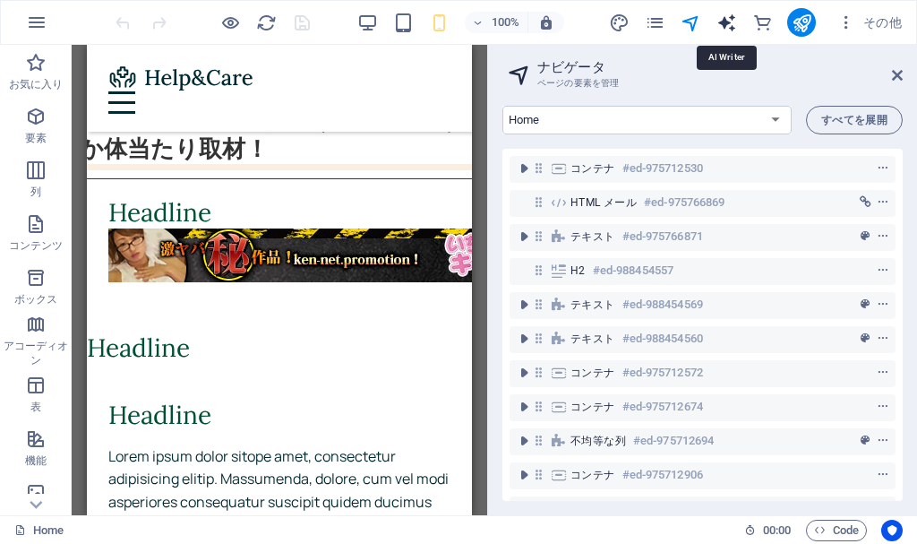
click at [723, 25] on icon "text_generator" at bounding box center [726, 23] width 21 height 21
select select "English"
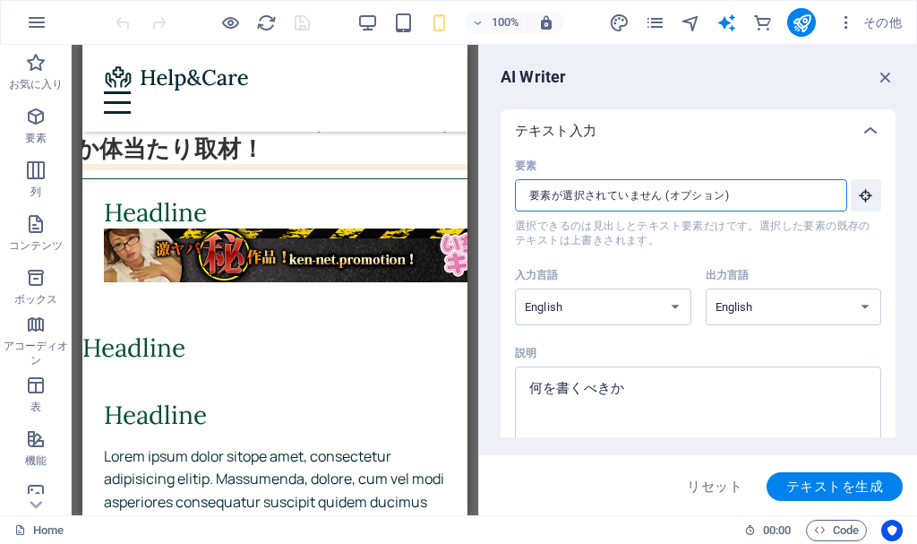
click at [687, 200] on input "要素 ​ 選択できるのは見出しとテキスト要素だけです。選択した要素の既存のテキストは上書きされます。" at bounding box center [675, 195] width 320 height 32
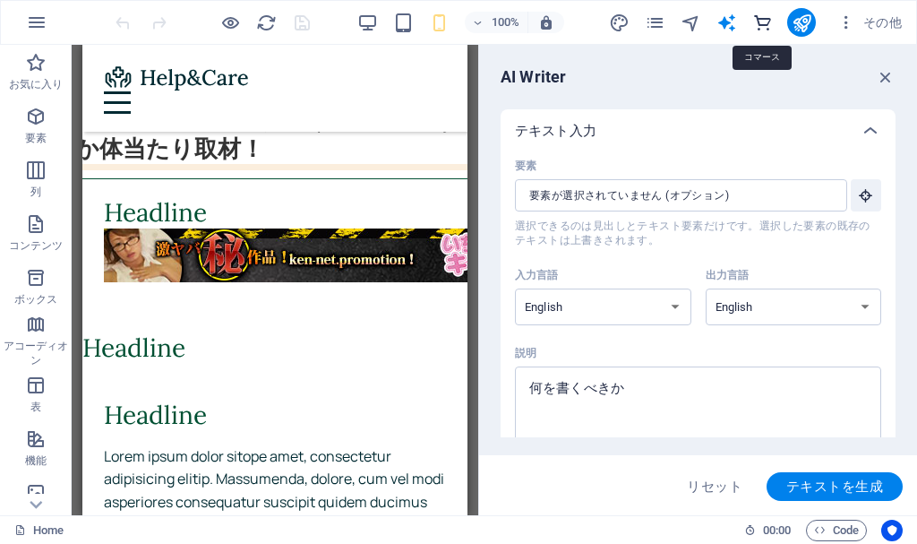
click at [757, 24] on icon "commerce" at bounding box center [762, 23] width 21 height 21
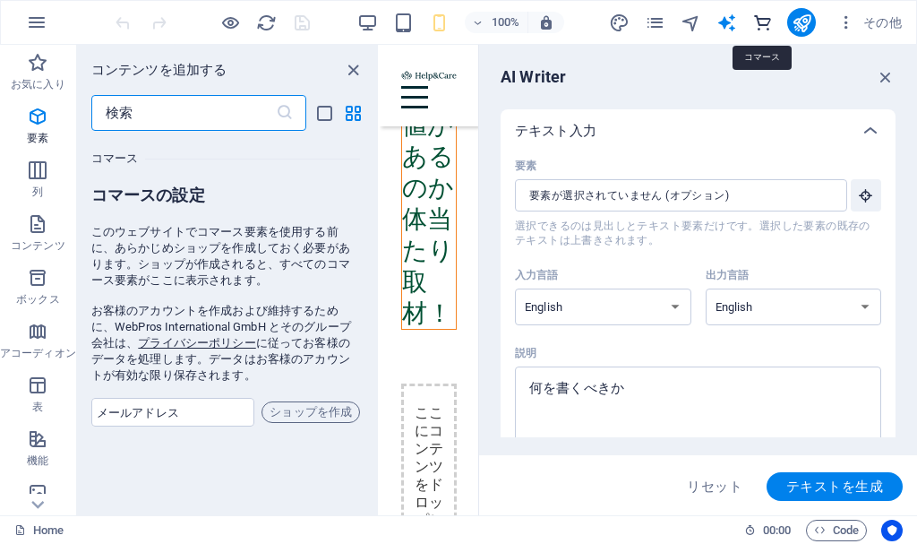
scroll to position [17256, 0]
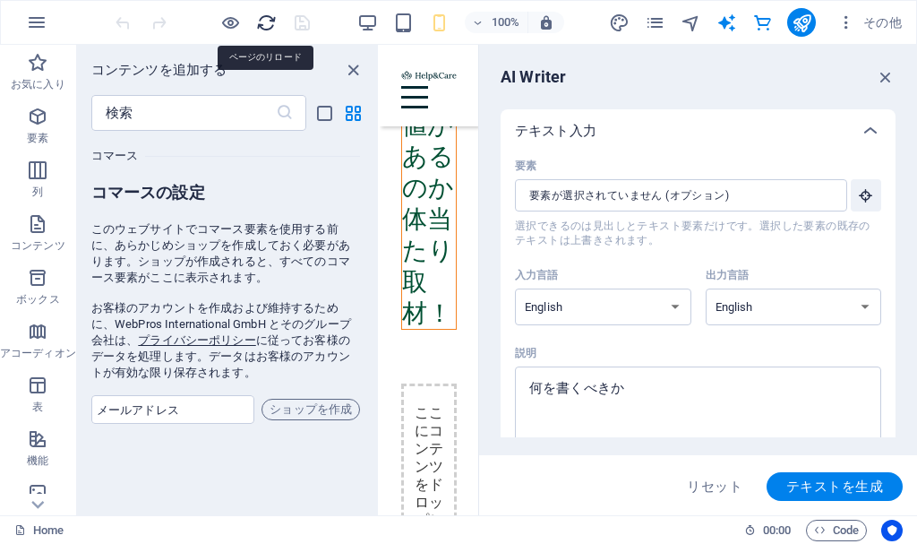
click at [273, 21] on icon "reload" at bounding box center [266, 23] width 21 height 21
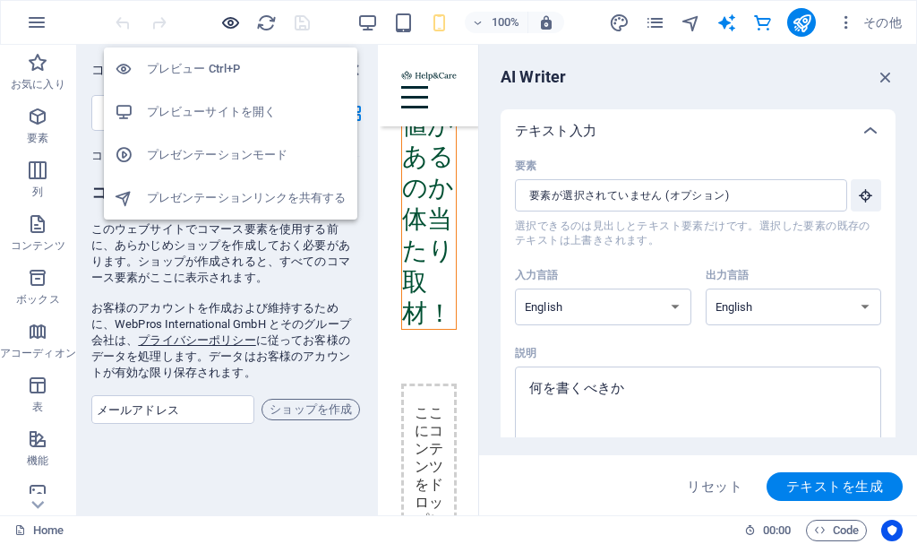
click at [227, 23] on icon "button" at bounding box center [230, 23] width 21 height 21
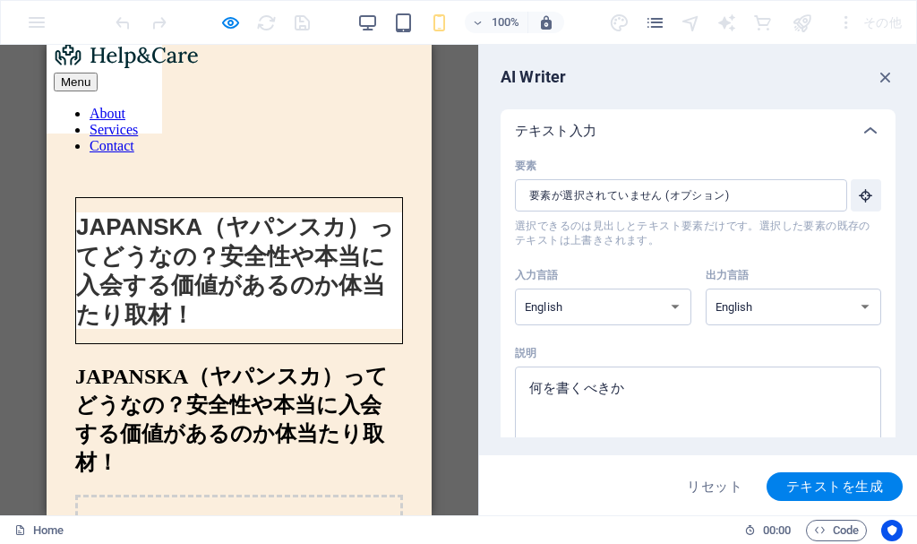
scroll to position [0, 0]
